Goal: Information Seeking & Learning: Learn about a topic

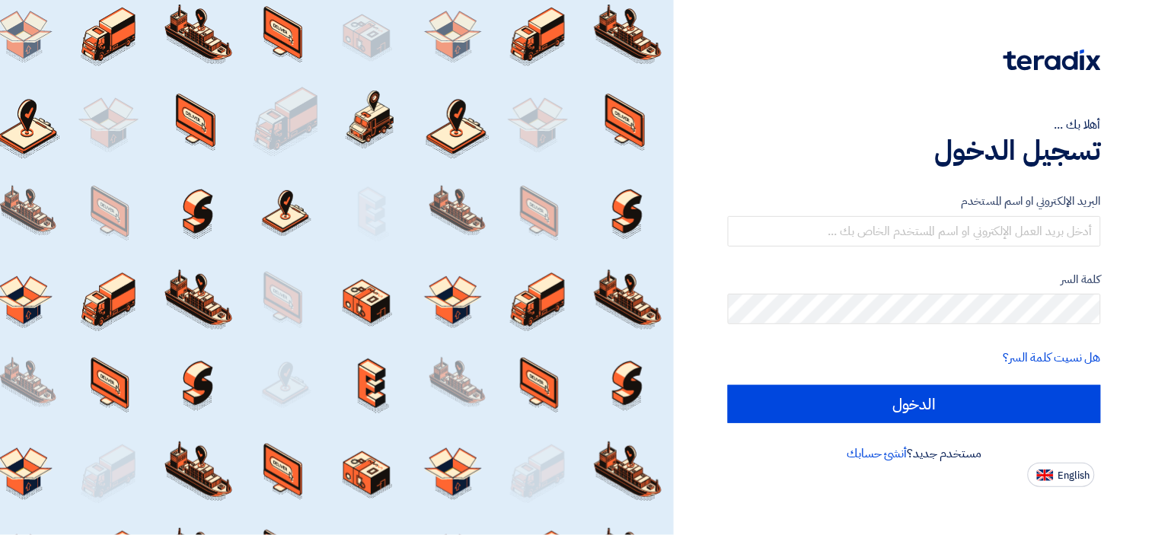
click at [853, 214] on div "البريد الإلكتروني او اسم المستخدم" at bounding box center [914, 220] width 373 height 54
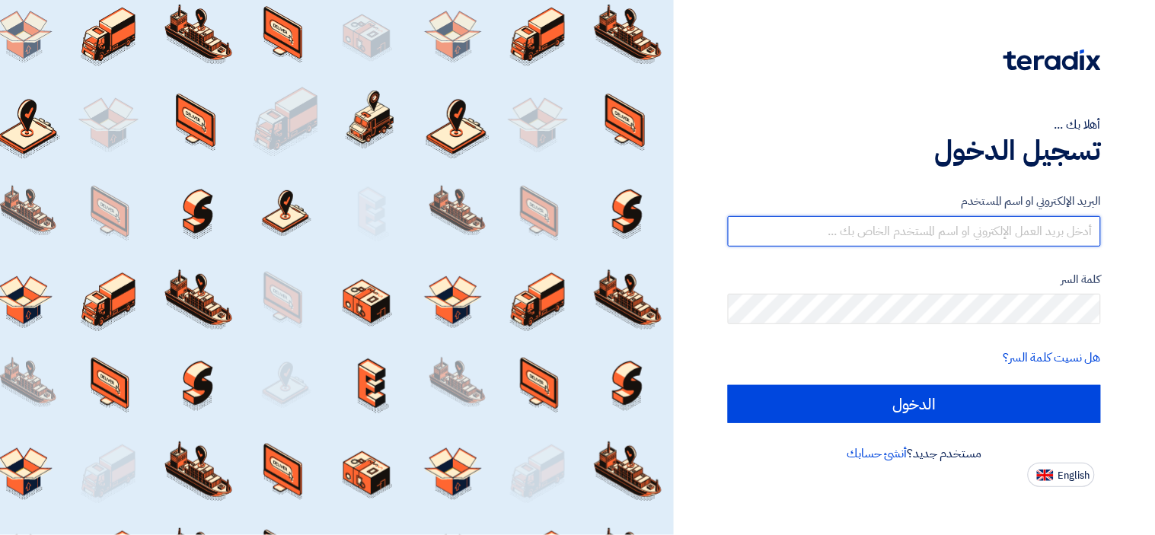
click at [857, 232] on input "text" at bounding box center [914, 231] width 373 height 30
type input "[EMAIL_ADDRESS][DOMAIN_NAME]"
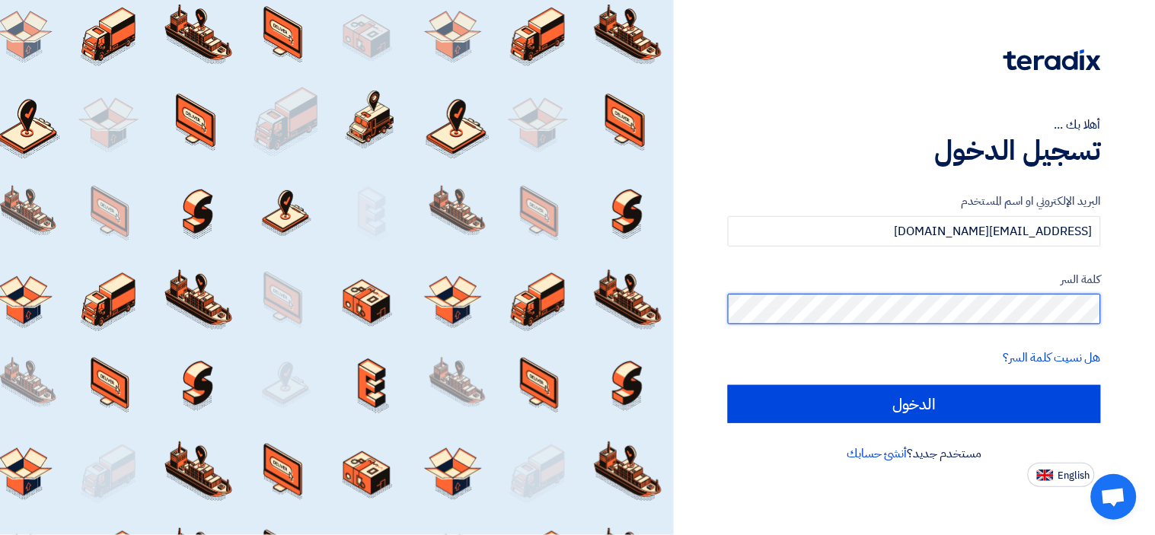
click at [728, 385] on input "الدخول" at bounding box center [914, 404] width 373 height 38
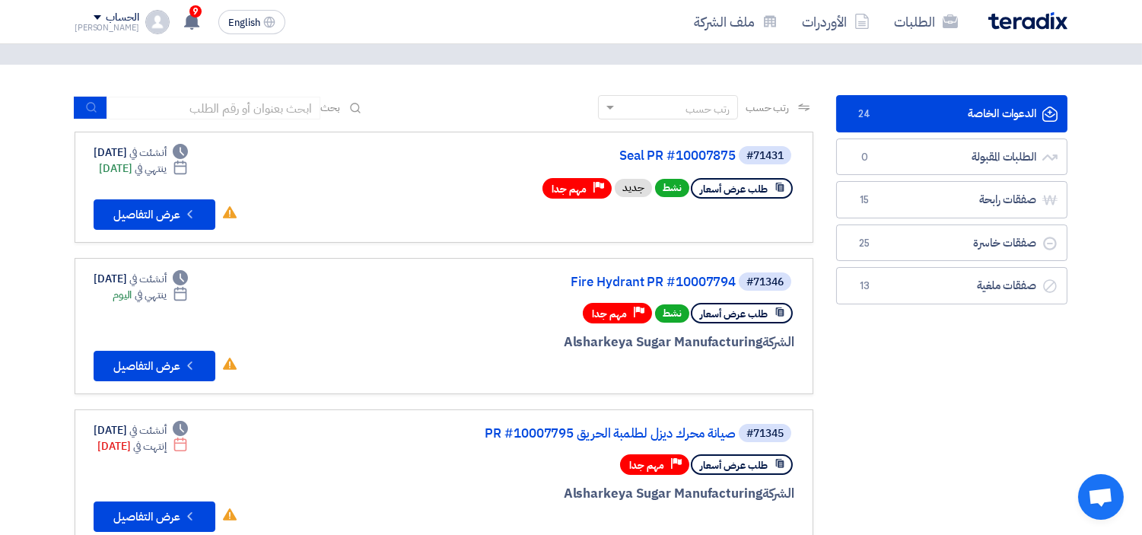
scroll to position [84, 0]
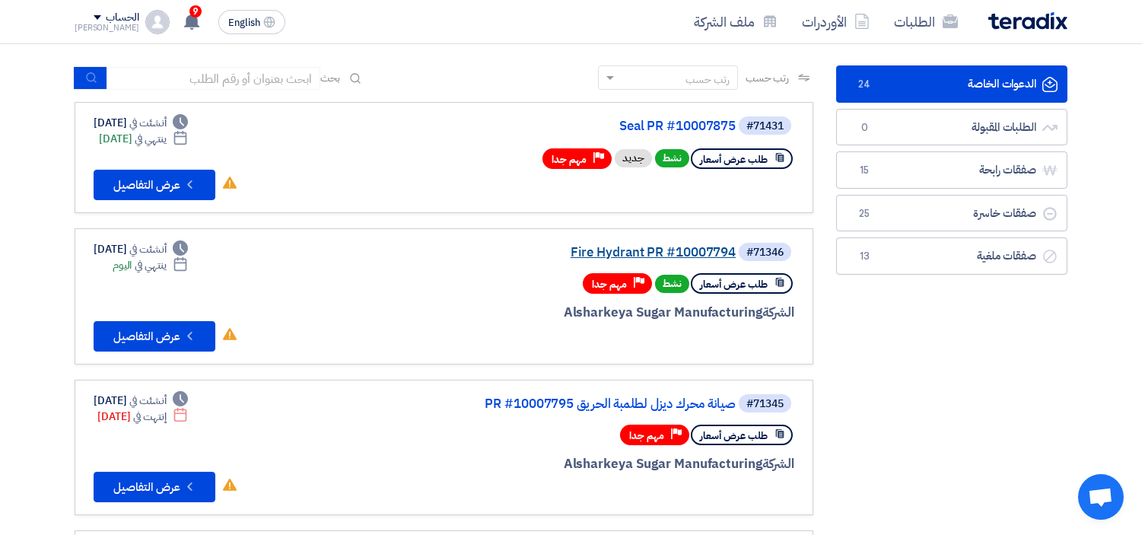
click at [604, 254] on link "Fire Hydrant PR #10007794" at bounding box center [584, 253] width 304 height 14
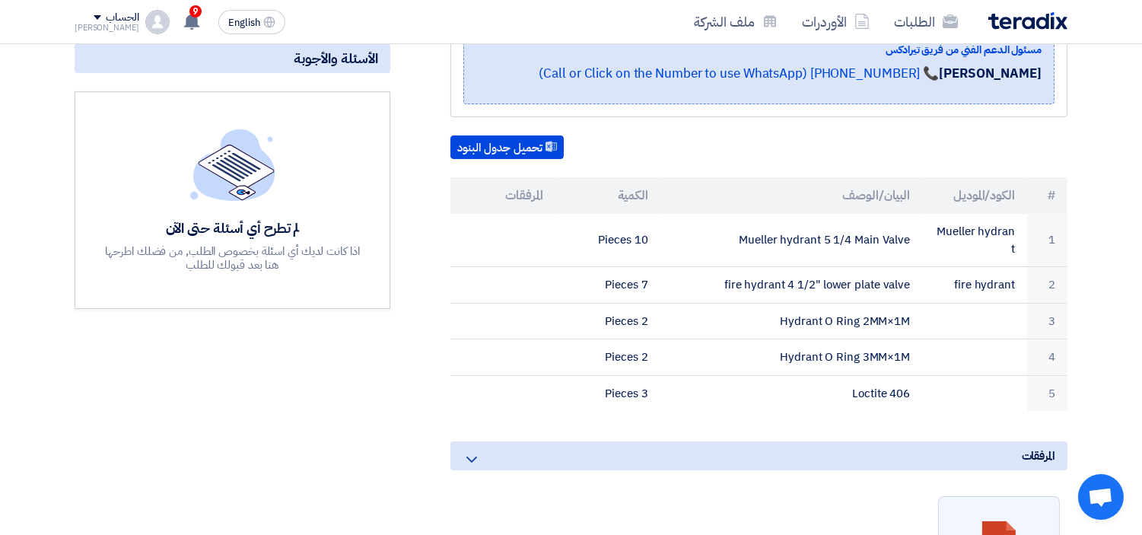
scroll to position [422, 0]
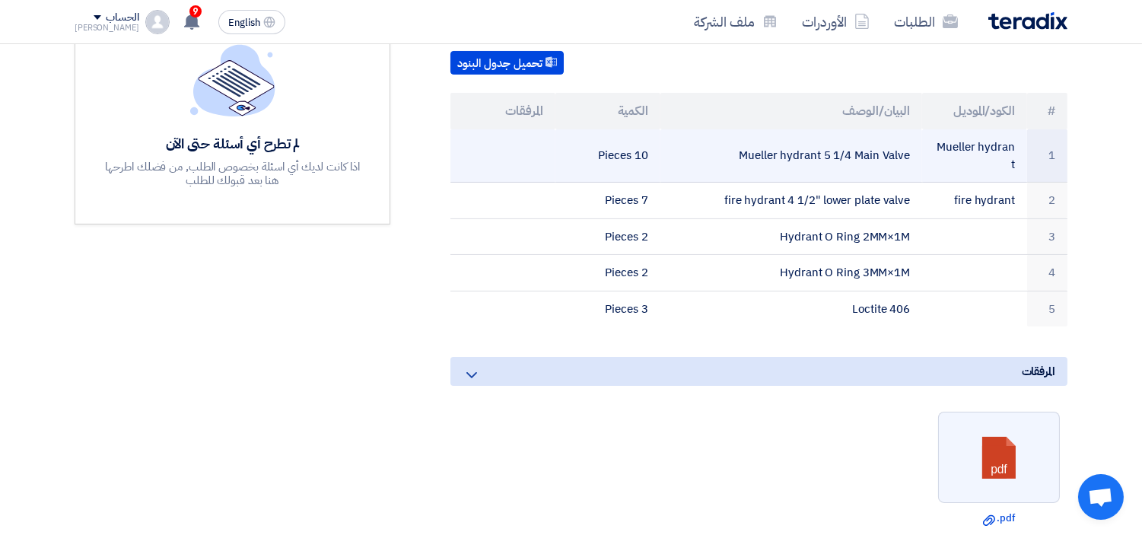
click at [842, 145] on td "Mueller hydrant 5 1/4 Main Valve" at bounding box center [792, 155] width 263 height 53
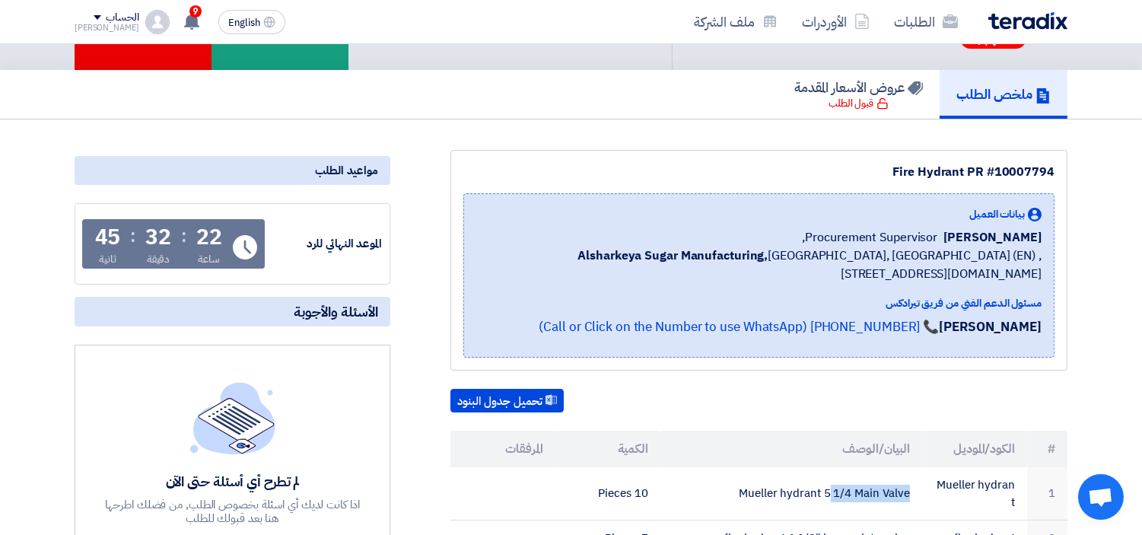
scroll to position [0, 0]
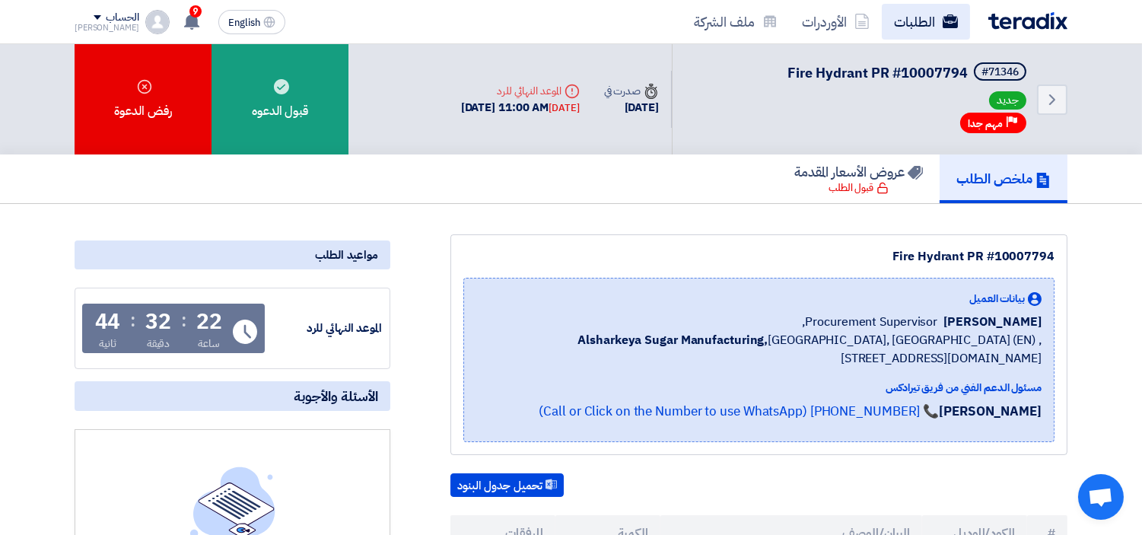
click at [911, 32] on link "الطلبات" at bounding box center [926, 22] width 88 height 36
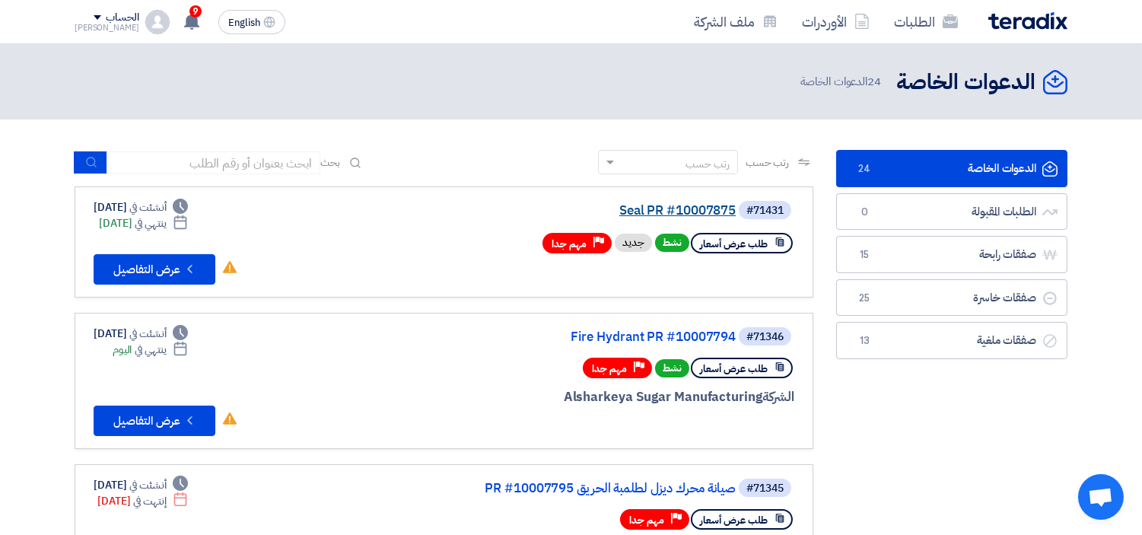
click at [688, 209] on link "Seal PR #10007875" at bounding box center [584, 211] width 304 height 14
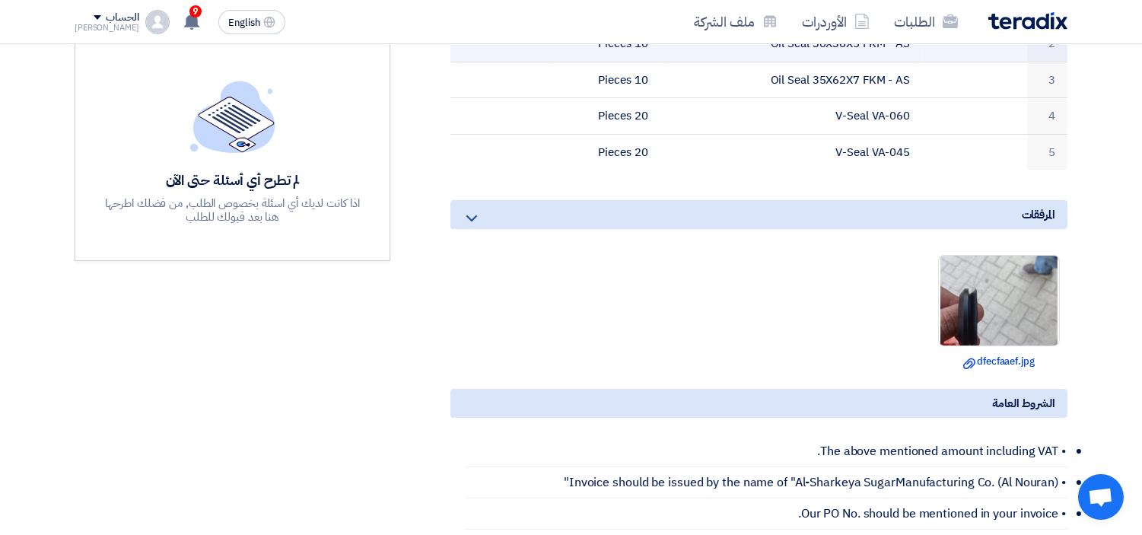
scroll to position [422, 0]
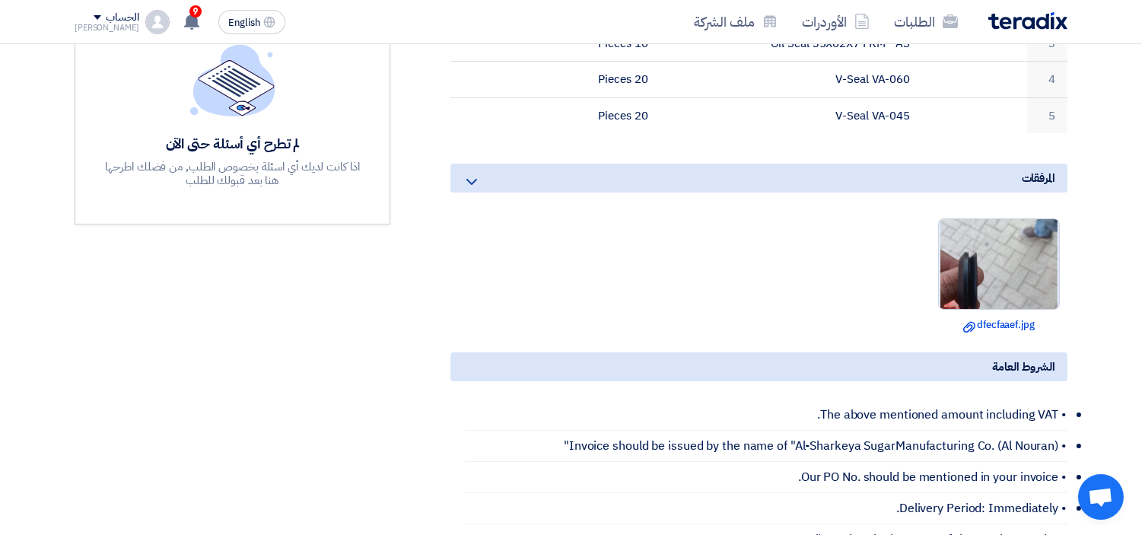
click at [1038, 260] on img at bounding box center [999, 264] width 120 height 212
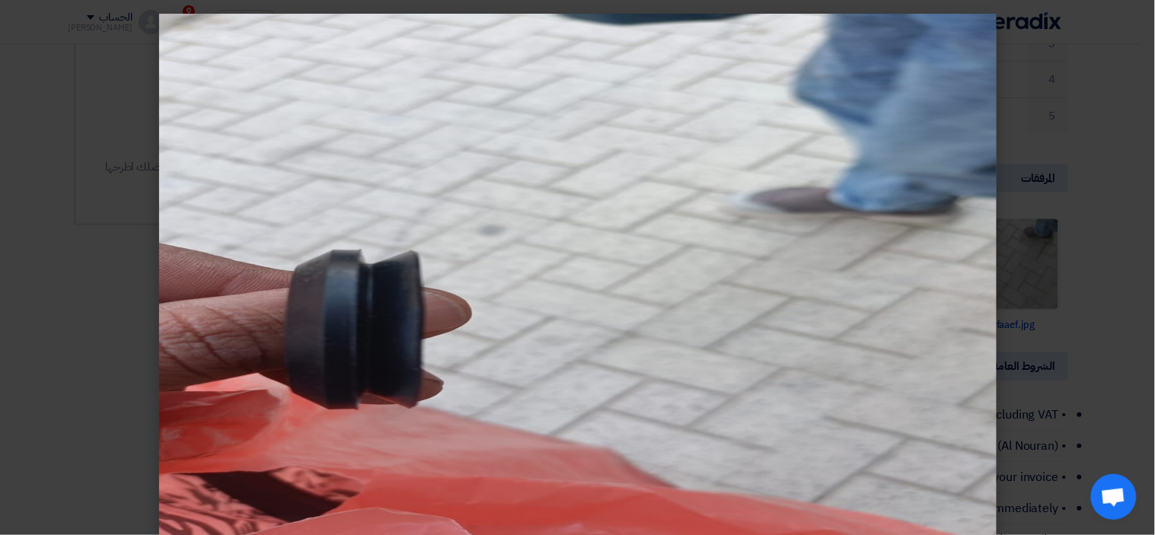
click at [313, 367] on img at bounding box center [577, 281] width 837 height 535
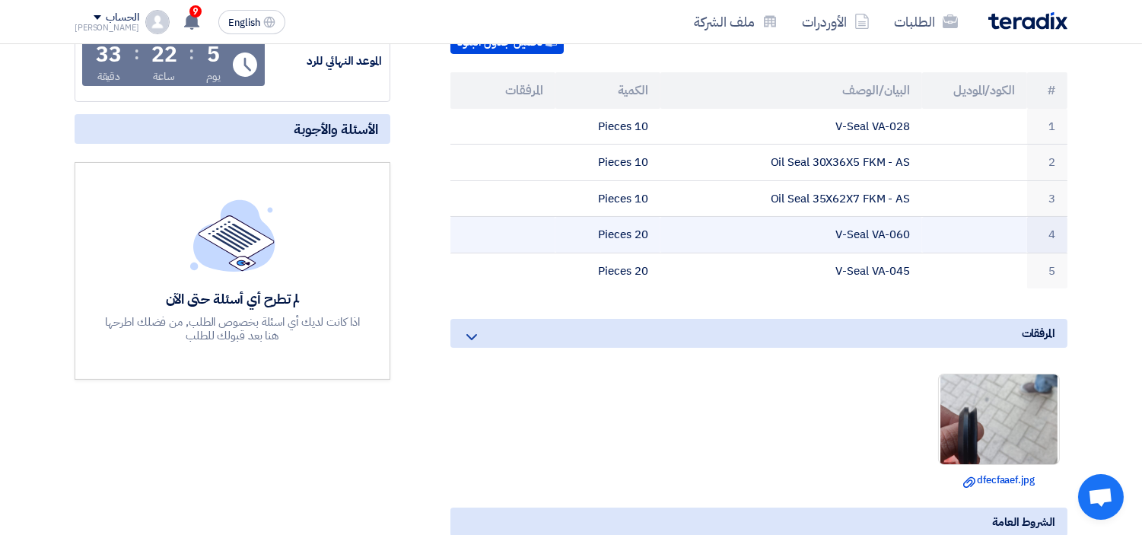
scroll to position [253, 0]
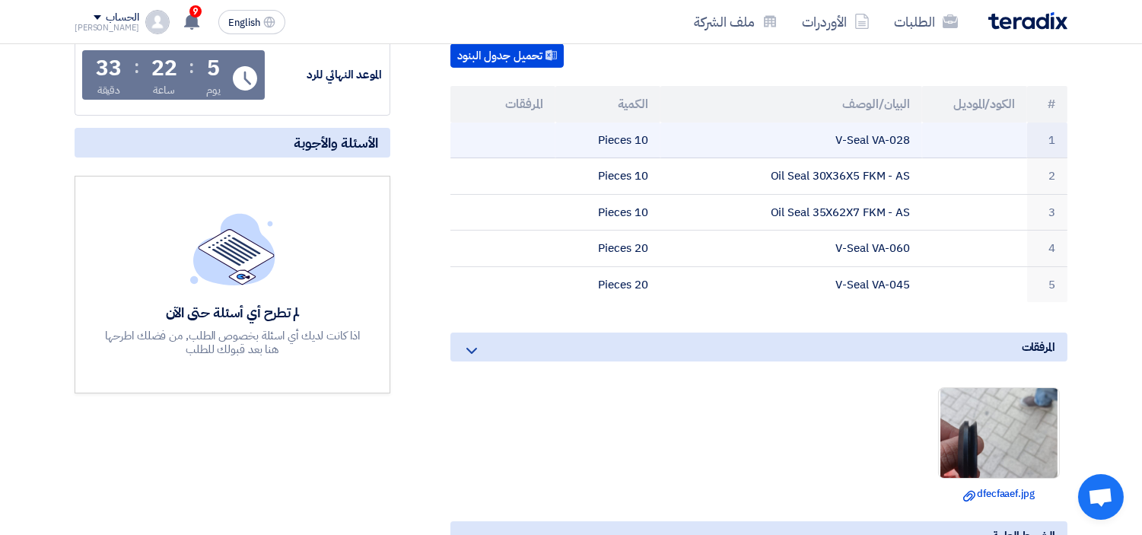
click at [883, 139] on td "V-Seal VA-028" at bounding box center [792, 141] width 263 height 36
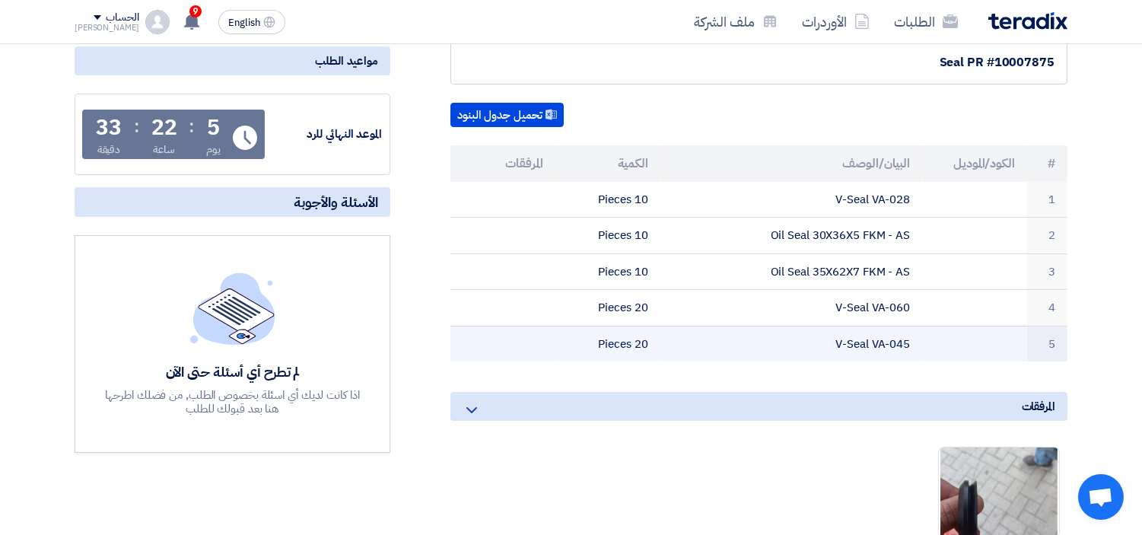
scroll to position [0, 0]
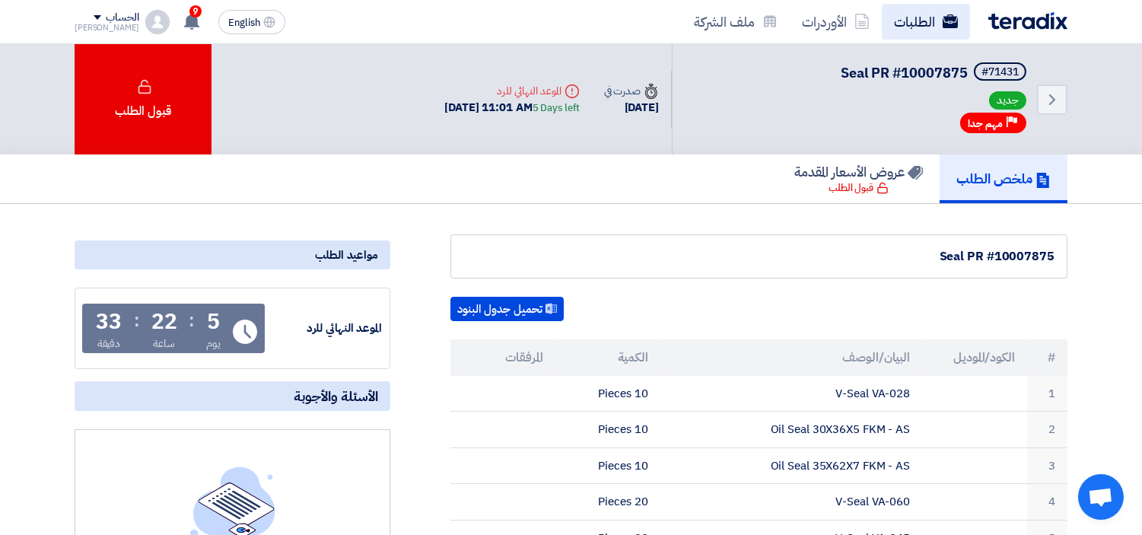
click at [921, 10] on link "الطلبات" at bounding box center [926, 22] width 88 height 36
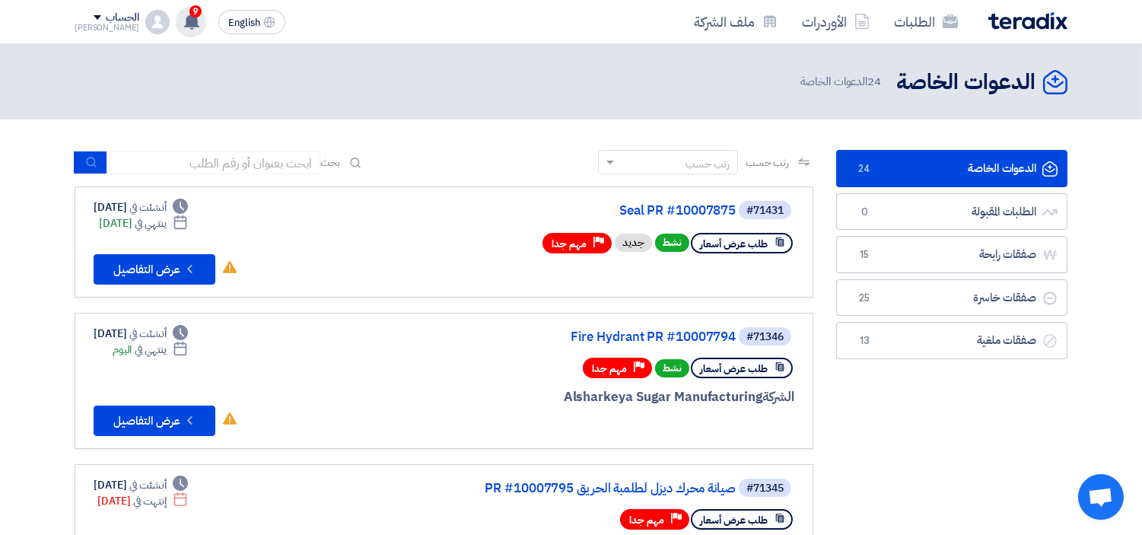
click at [184, 25] on use at bounding box center [191, 21] width 15 height 17
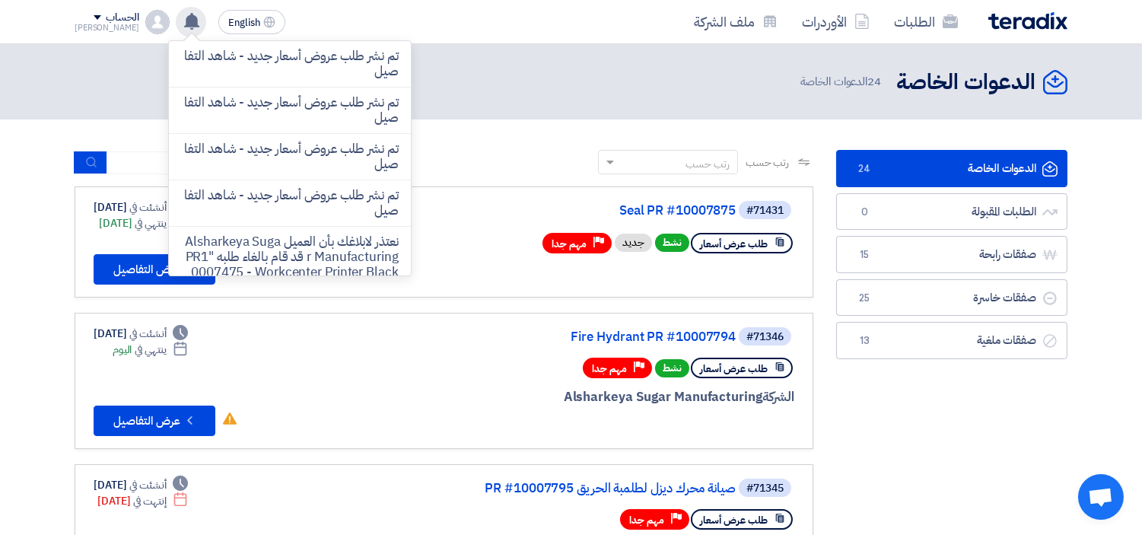
click at [184, 25] on use at bounding box center [191, 21] width 15 height 17
